Goal: Task Accomplishment & Management: Use online tool/utility

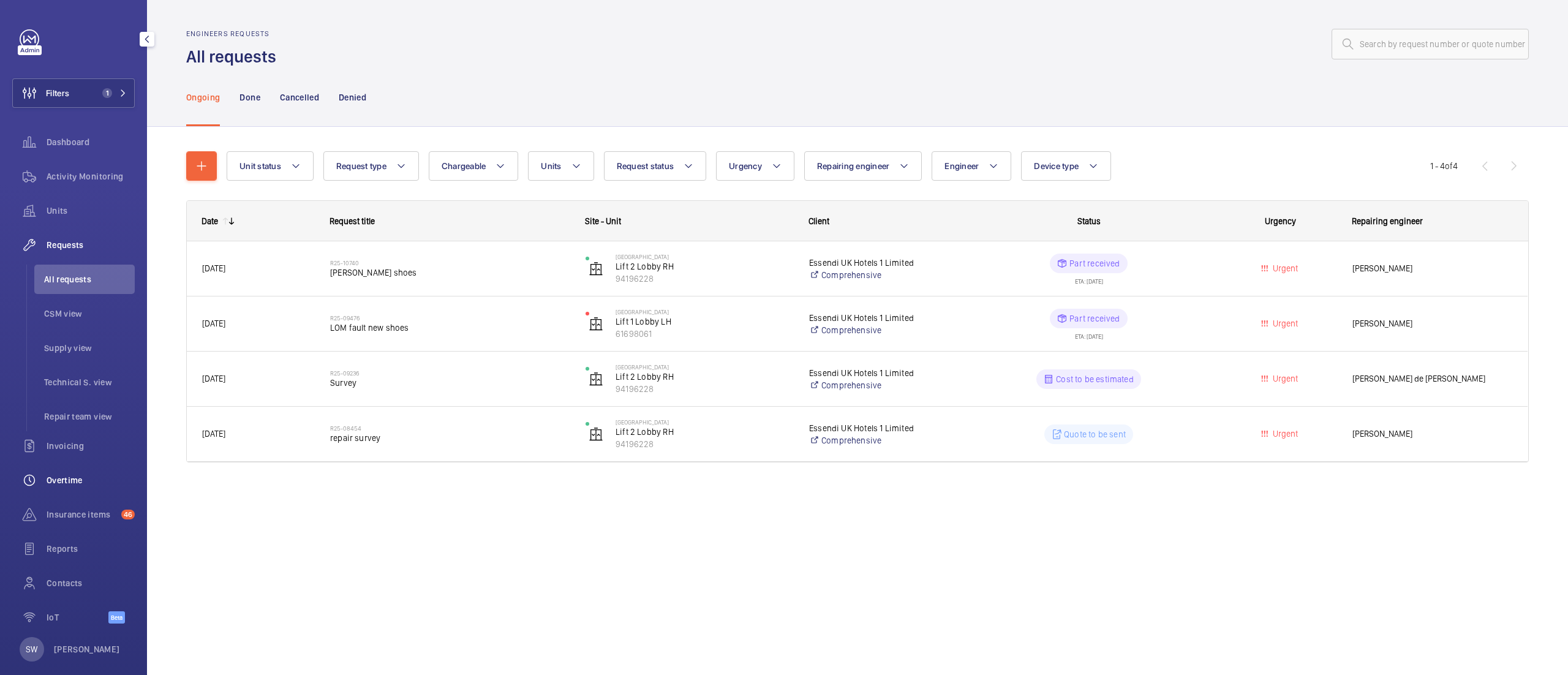
click at [70, 484] on span "Overtime" at bounding box center [90, 480] width 88 height 12
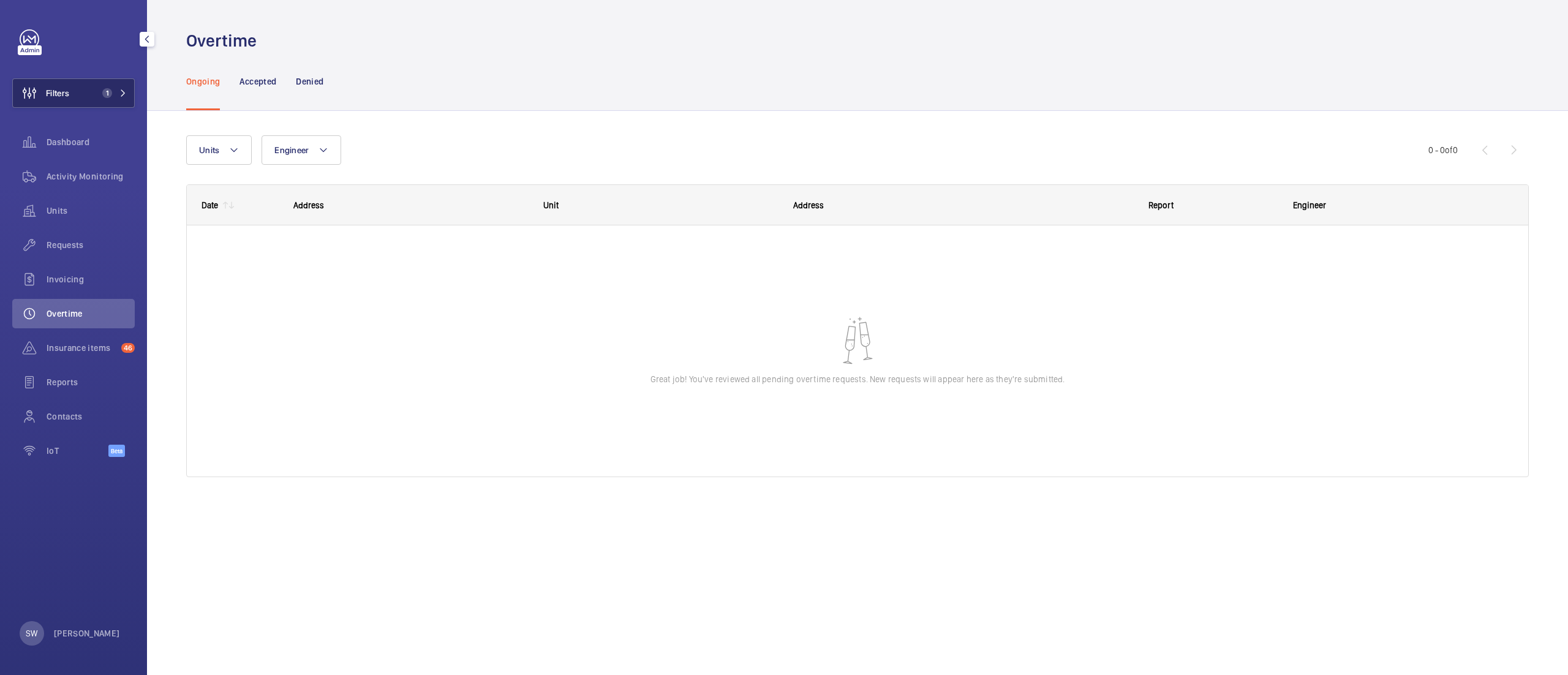
click at [103, 93] on span "1" at bounding box center [108, 93] width 10 height 10
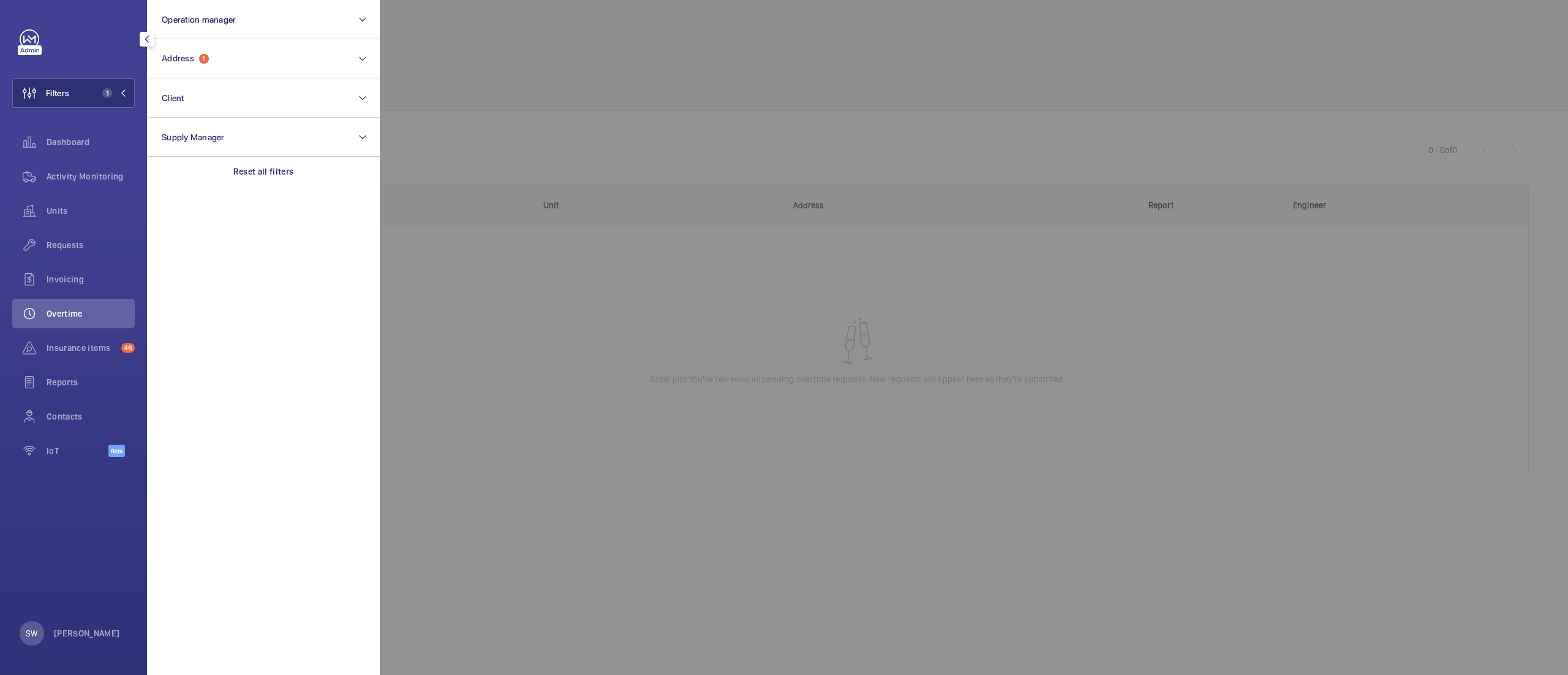
click at [262, 192] on section "Operation manager Address 1 Client Supply Manager Reset all filters" at bounding box center [263, 338] width 233 height 675
click at [262, 172] on p "Reset all filters" at bounding box center [263, 171] width 60 height 12
click at [669, 94] on div at bounding box center [1163, 338] width 1568 height 675
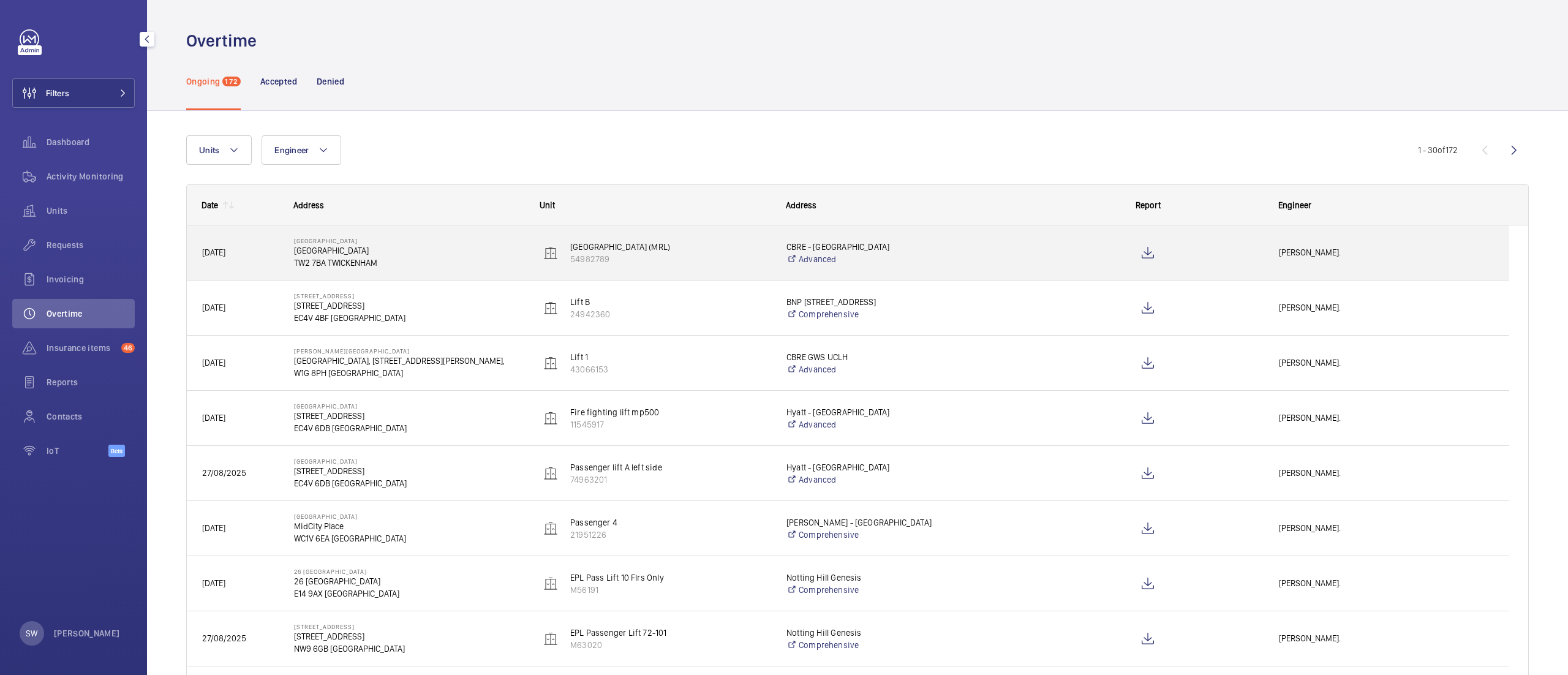
click at [473, 259] on p "TW2 7BA TWICKENHAM" at bounding box center [409, 263] width 230 height 12
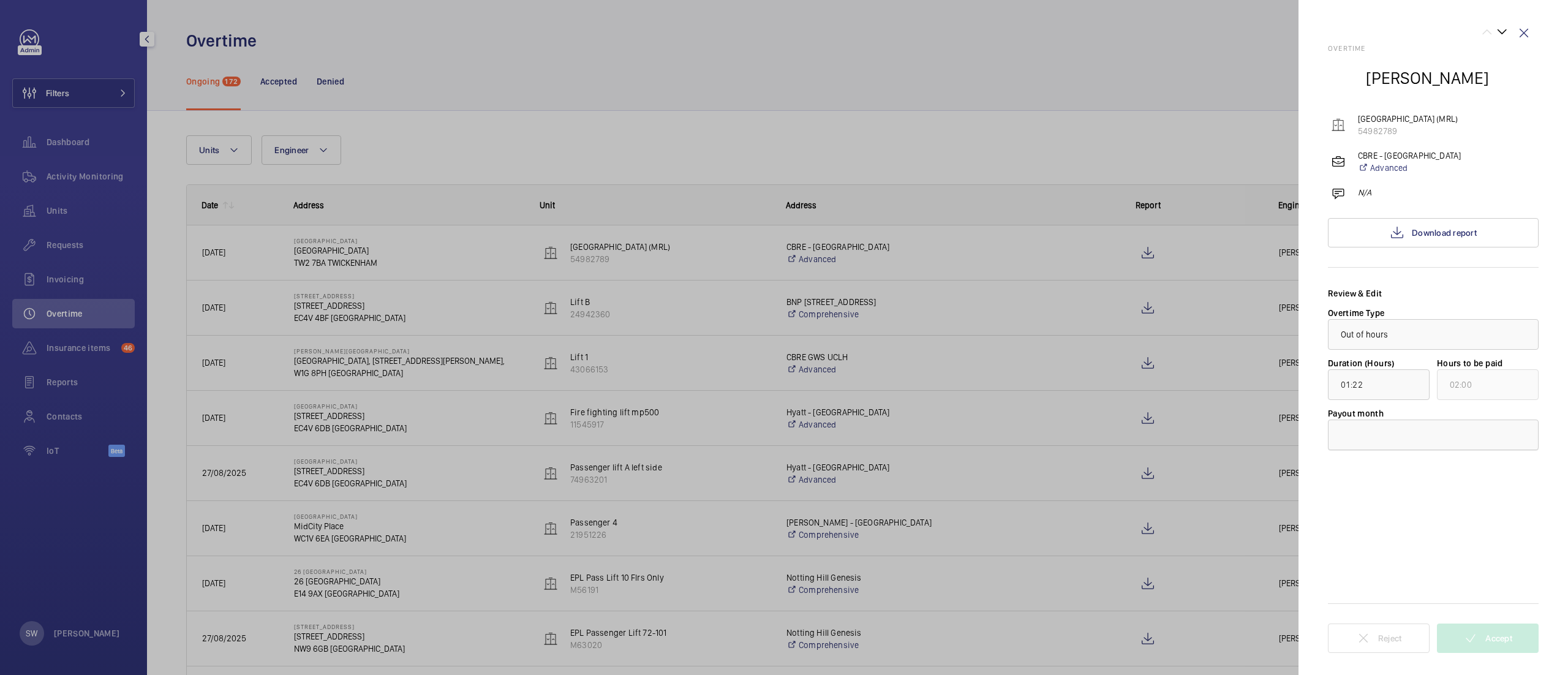
click at [1377, 432] on div at bounding box center [1433, 434] width 210 height 29
click at [1385, 478] on span "[DATE]" at bounding box center [1433, 472] width 185 height 12
click at [1389, 446] on div at bounding box center [1433, 434] width 210 height 29
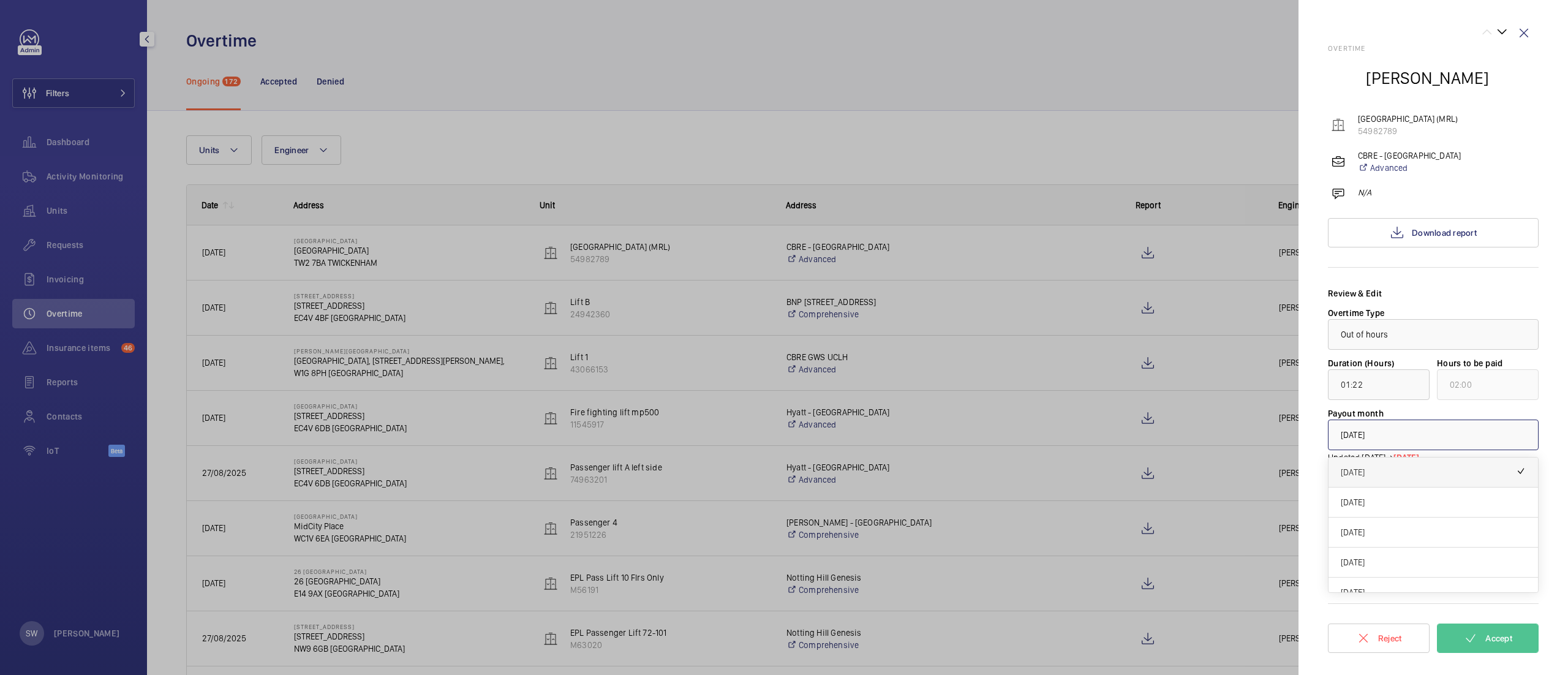
click at [1468, 475] on span "[DATE]" at bounding box center [1428, 472] width 175 height 12
click at [1242, 508] on div at bounding box center [784, 338] width 1568 height 675
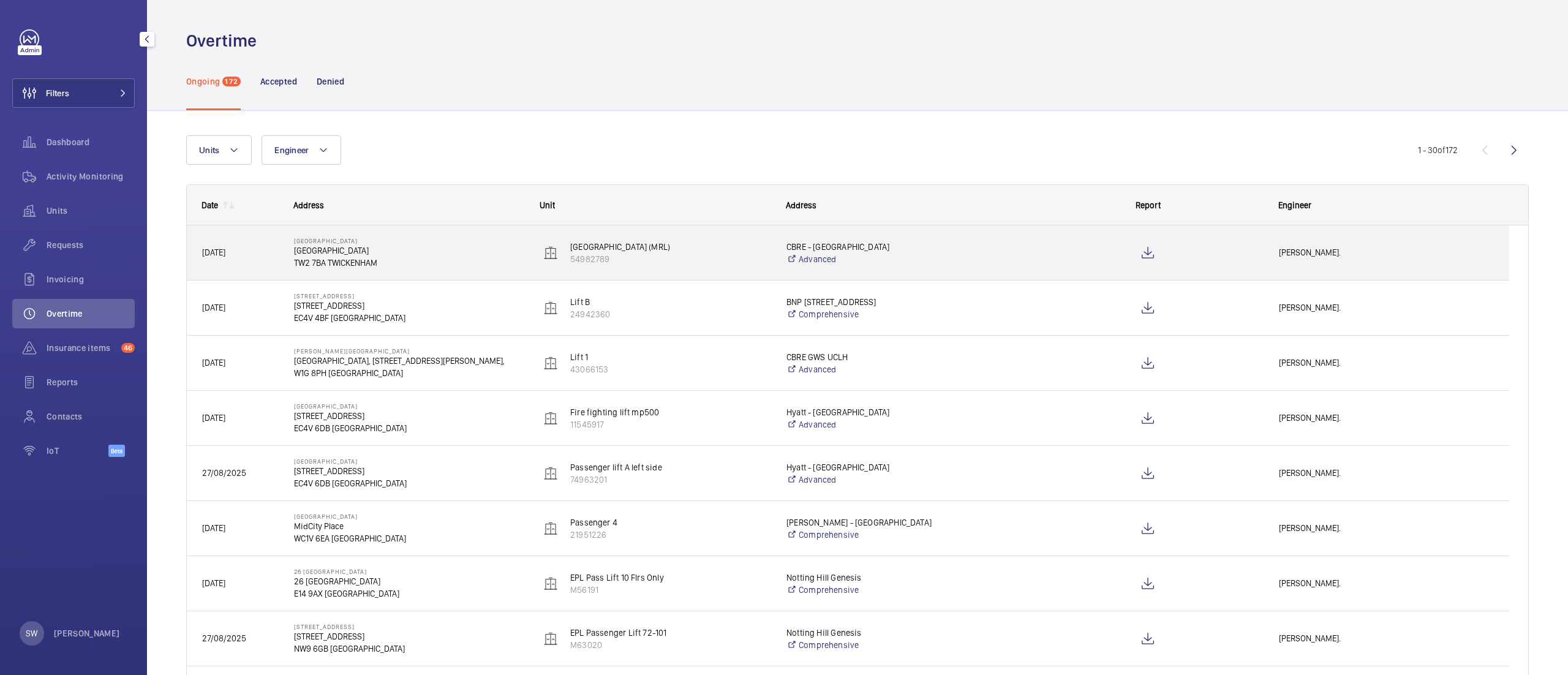
click at [456, 249] on p "[GEOGRAPHIC_DATA]" at bounding box center [409, 250] width 230 height 12
